Goal: Use online tool/utility: Utilize a website feature to perform a specific function

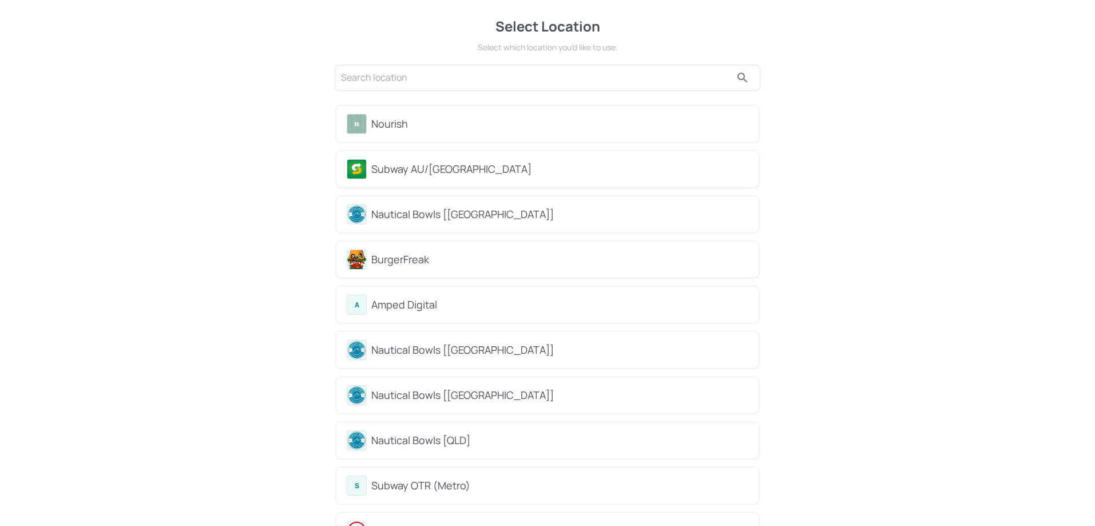
click at [466, 129] on div "Nourish" at bounding box center [559, 123] width 377 height 15
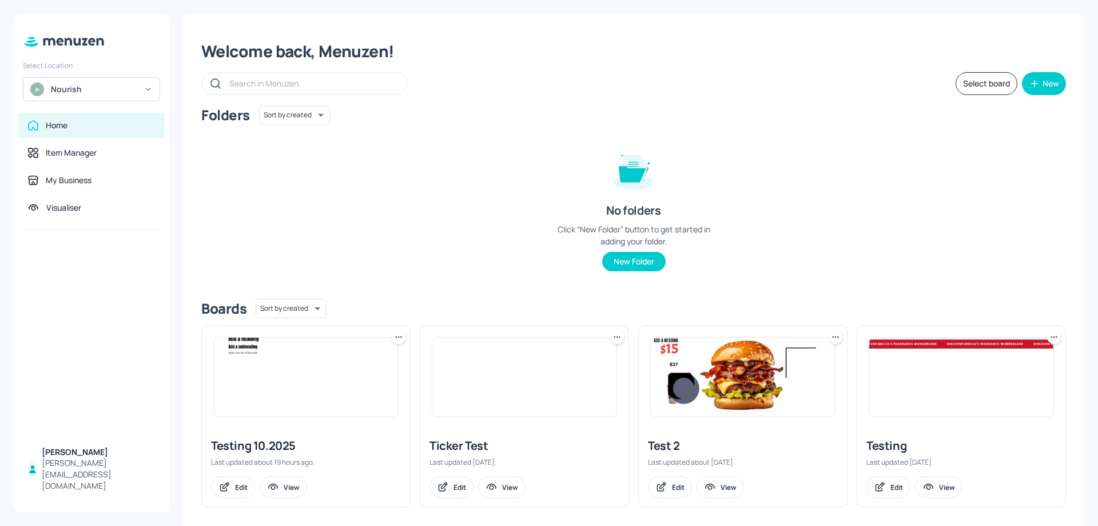
click at [291, 394] on img at bounding box center [306, 376] width 184 height 79
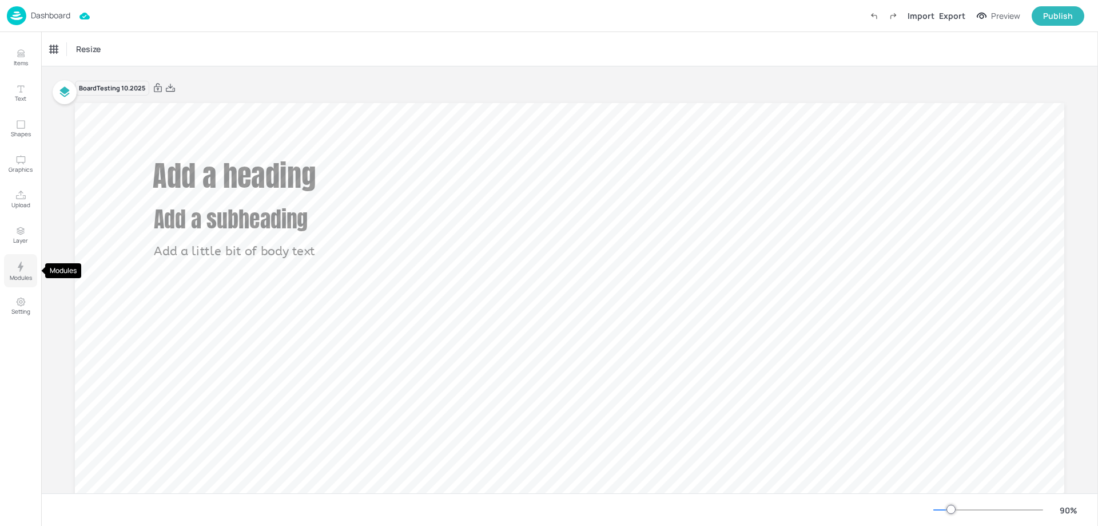
click at [21, 267] on icon "Modules" at bounding box center [21, 266] width 6 height 10
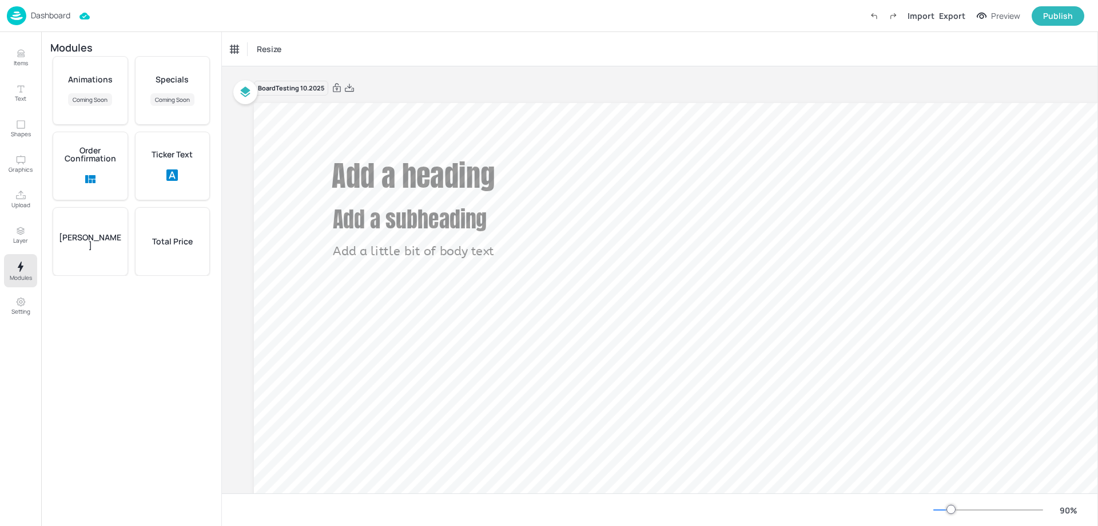
click at [93, 254] on div "[PERSON_NAME]" at bounding box center [91, 241] width 76 height 69
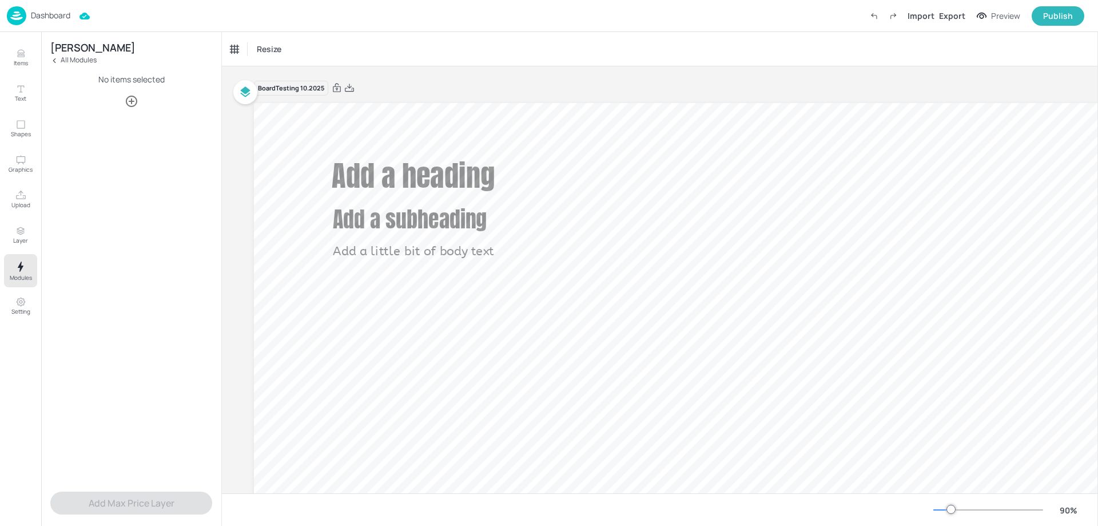
click at [130, 102] on icon "button" at bounding box center [132, 101] width 14 height 14
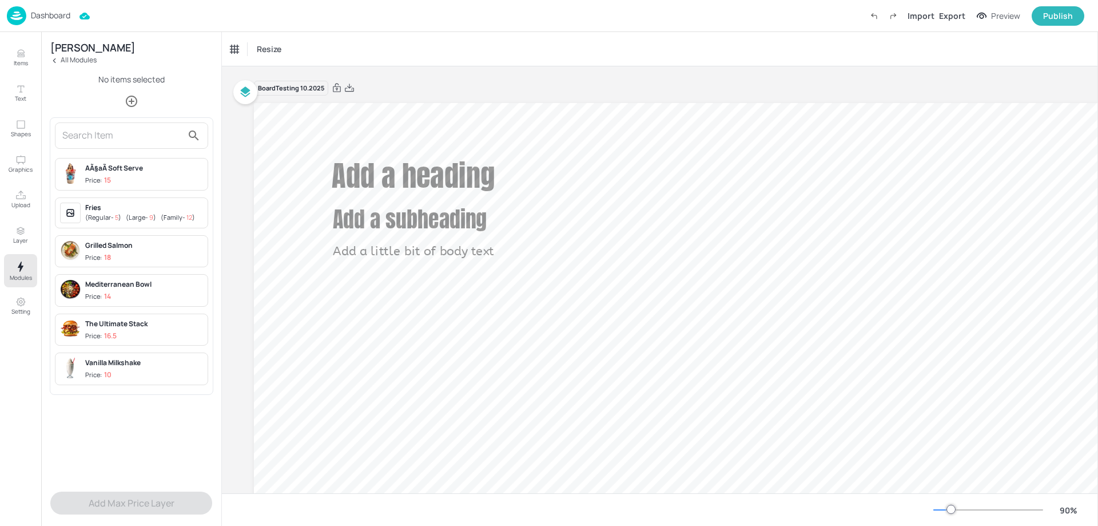
click at [130, 102] on div at bounding box center [549, 263] width 1098 height 526
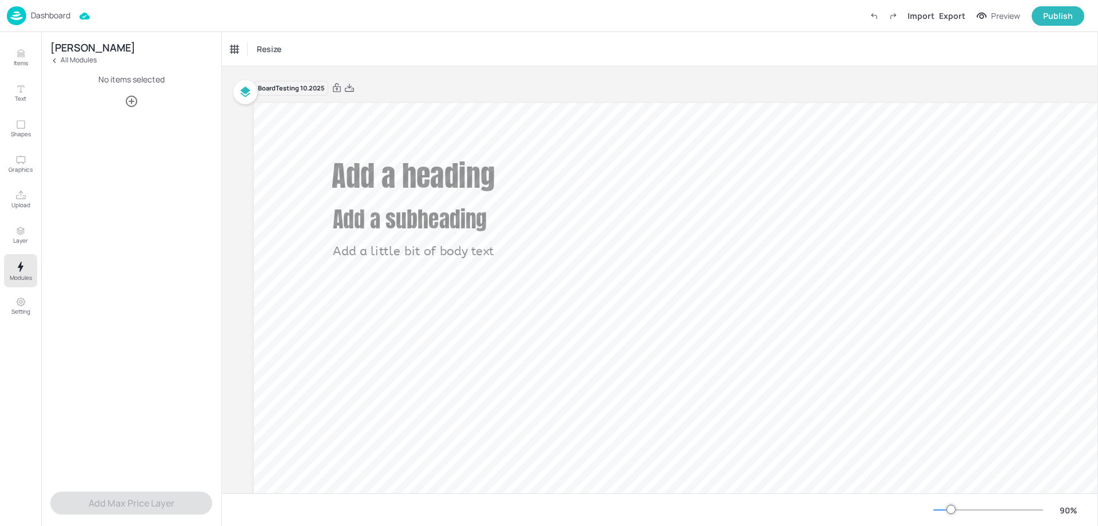
click at [129, 98] on icon "button" at bounding box center [132, 101] width 14 height 14
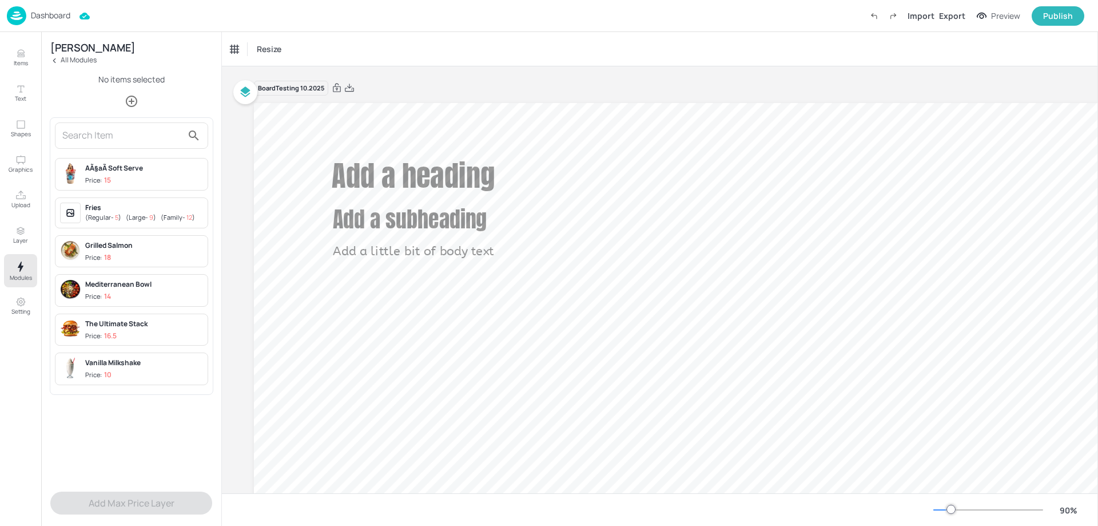
click at [129, 98] on div at bounding box center [549, 263] width 1098 height 526
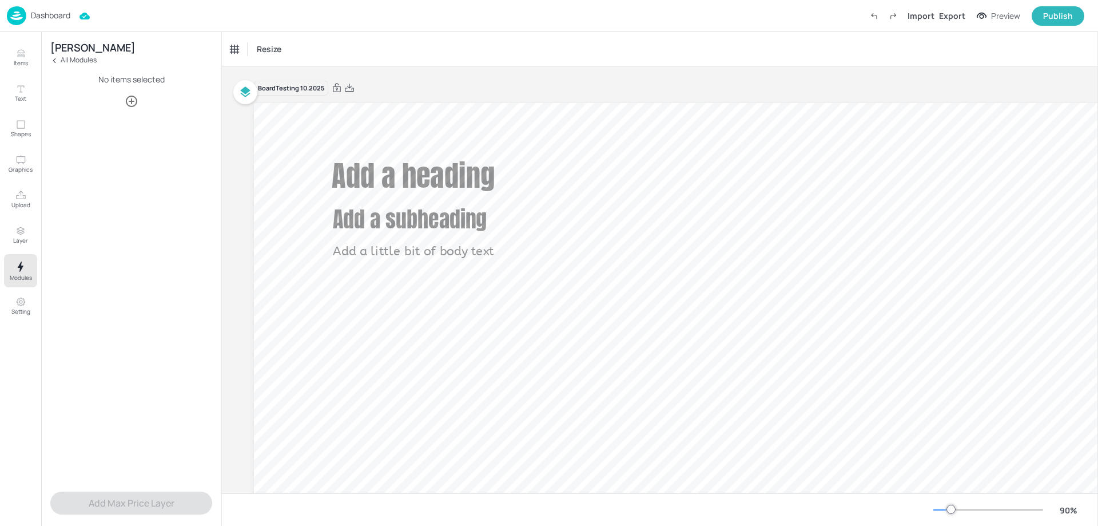
click at [127, 102] on icon "button" at bounding box center [132, 101] width 14 height 14
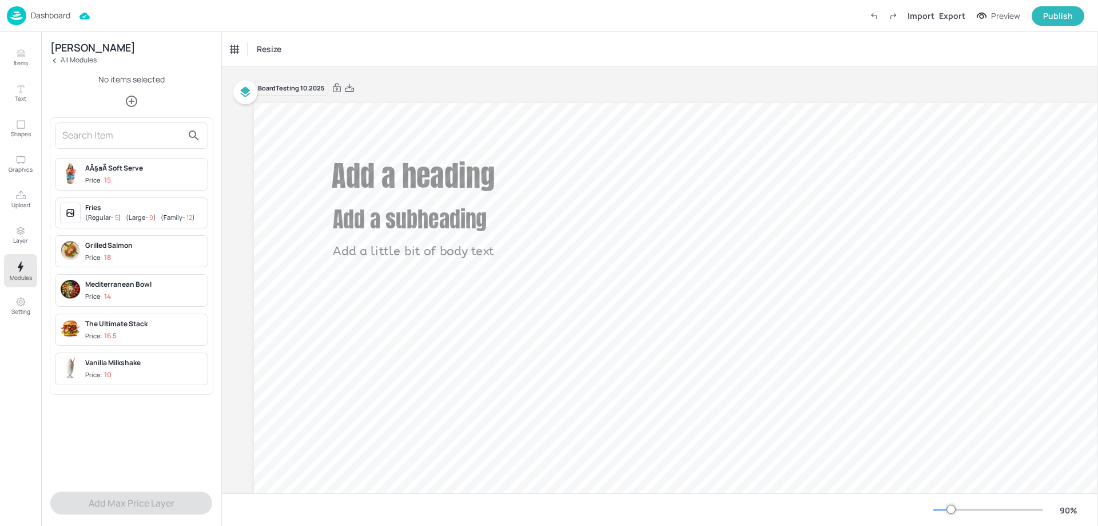
click at [130, 181] on span "Price: 15" at bounding box center [144, 181] width 118 height 10
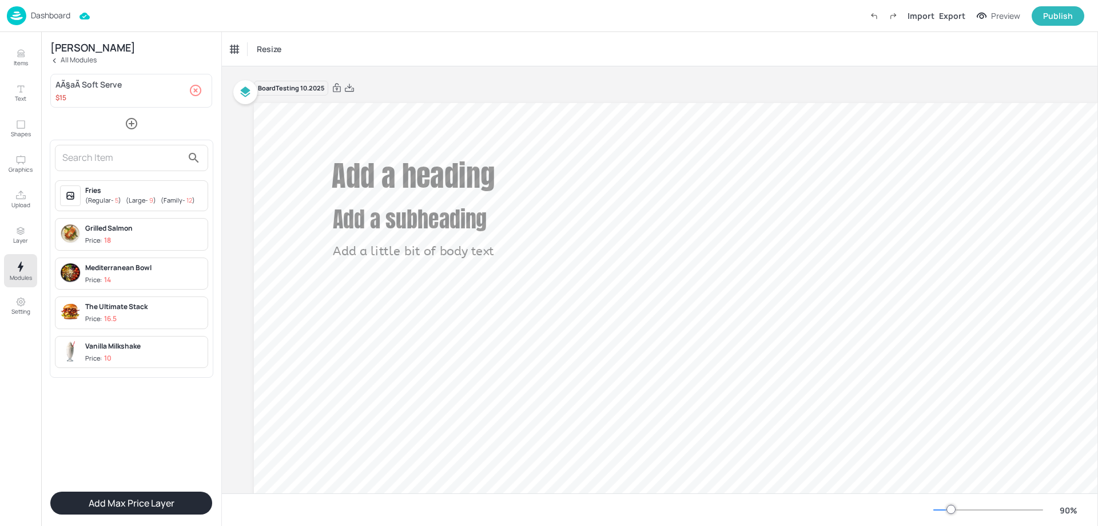
click at [147, 501] on div at bounding box center [549, 263] width 1098 height 526
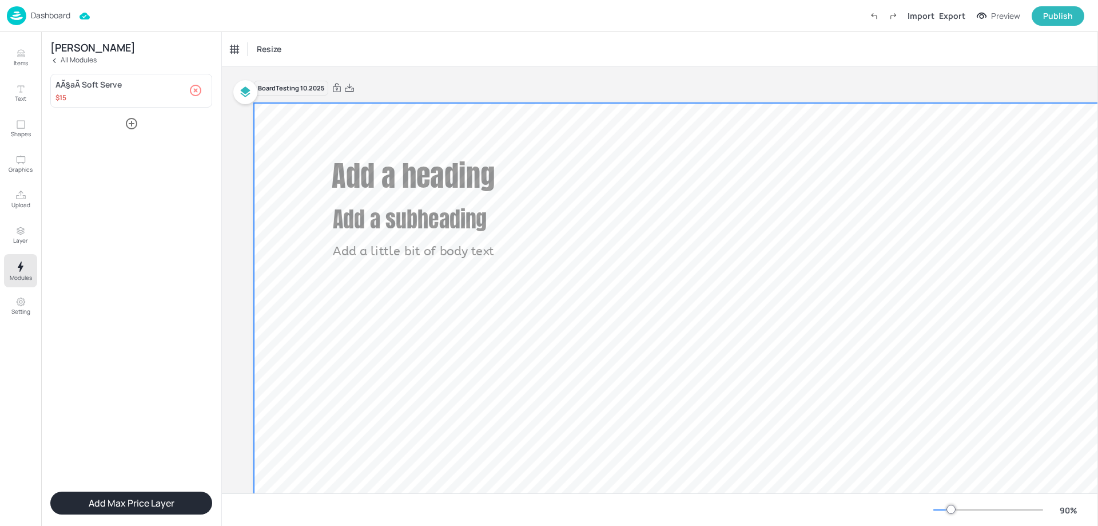
scroll to position [198, 0]
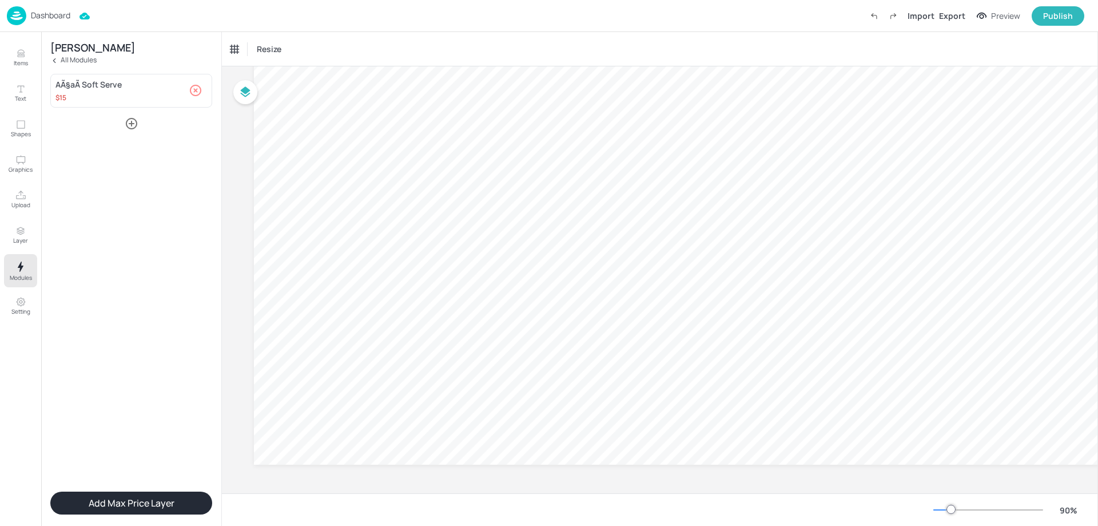
click at [126, 128] on icon "button" at bounding box center [132, 124] width 14 height 14
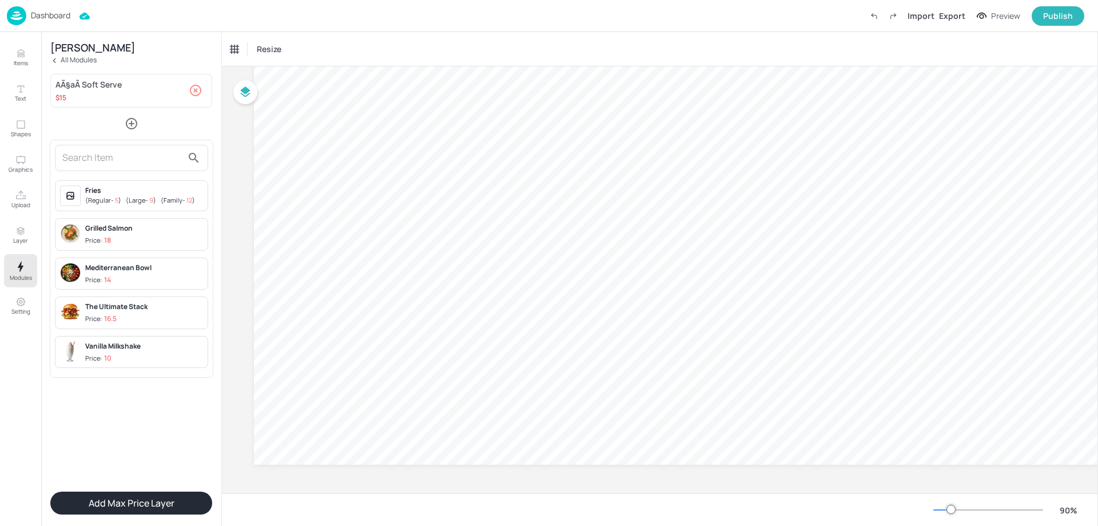
click at [116, 194] on div "Fries" at bounding box center [144, 190] width 118 height 10
click at [127, 502] on div at bounding box center [549, 263] width 1098 height 526
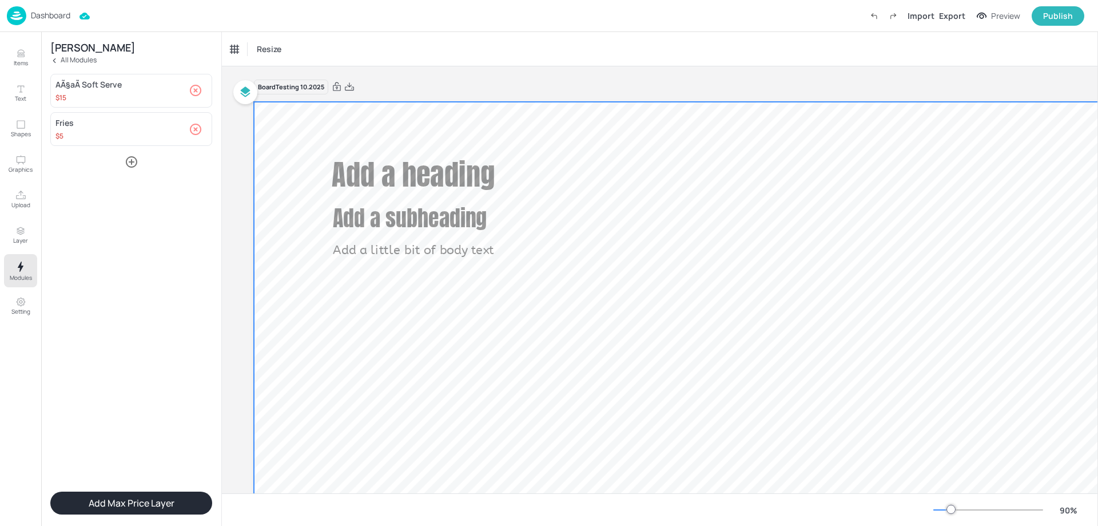
scroll to position [0, 0]
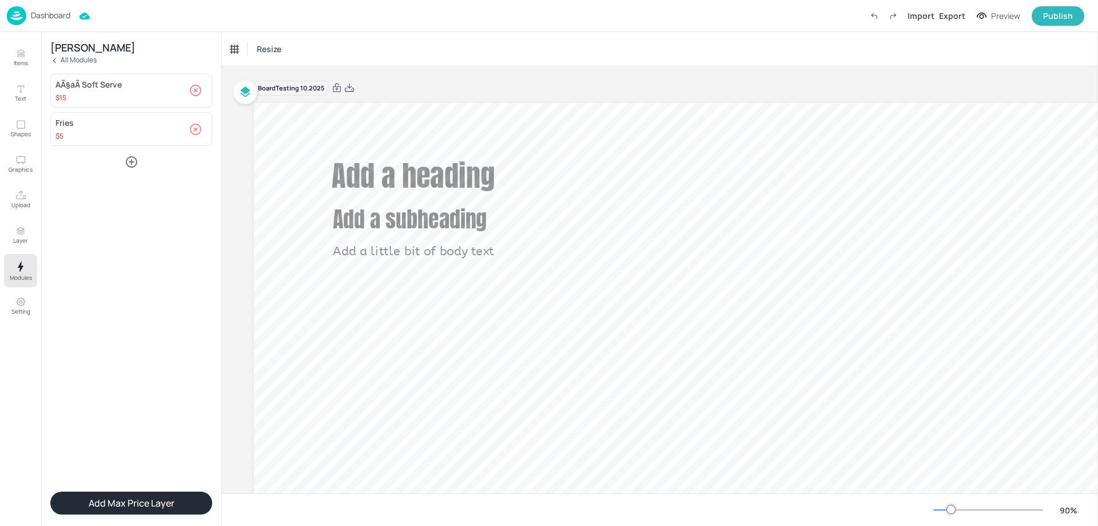
click at [129, 499] on button "Add Max Price Layer" at bounding box center [131, 502] width 162 height 23
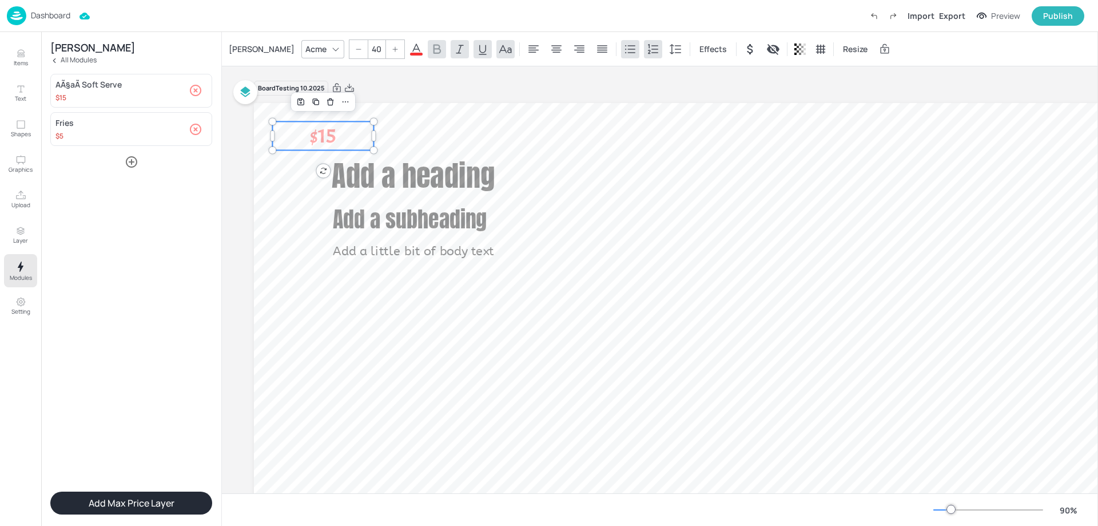
click at [132, 162] on icon "button" at bounding box center [131, 161] width 11 height 11
